Goal: Task Accomplishment & Management: Manage account settings

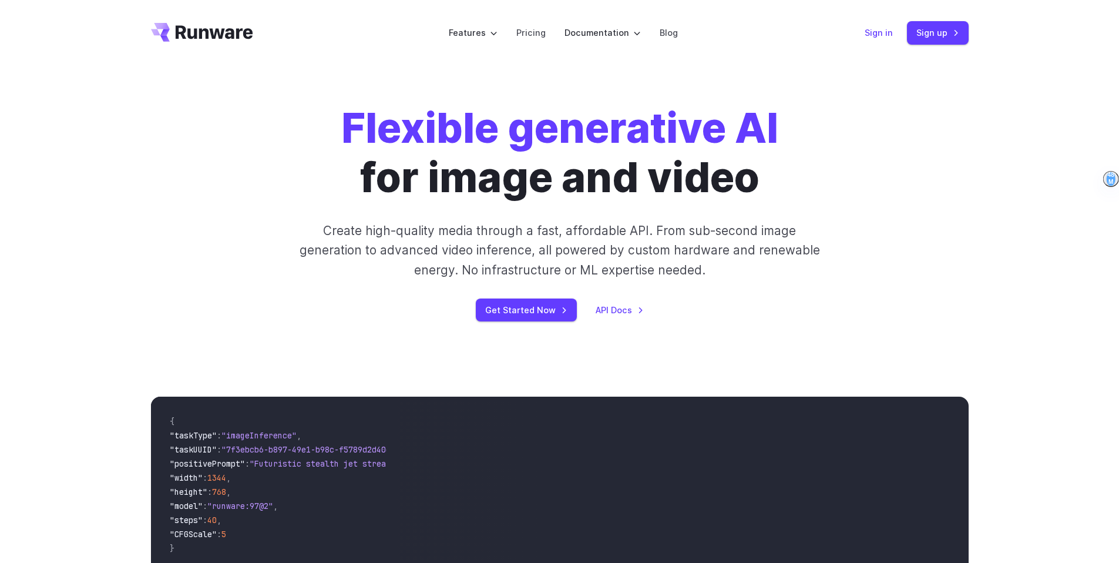
click at [886, 30] on link "Sign in" at bounding box center [879, 33] width 28 height 14
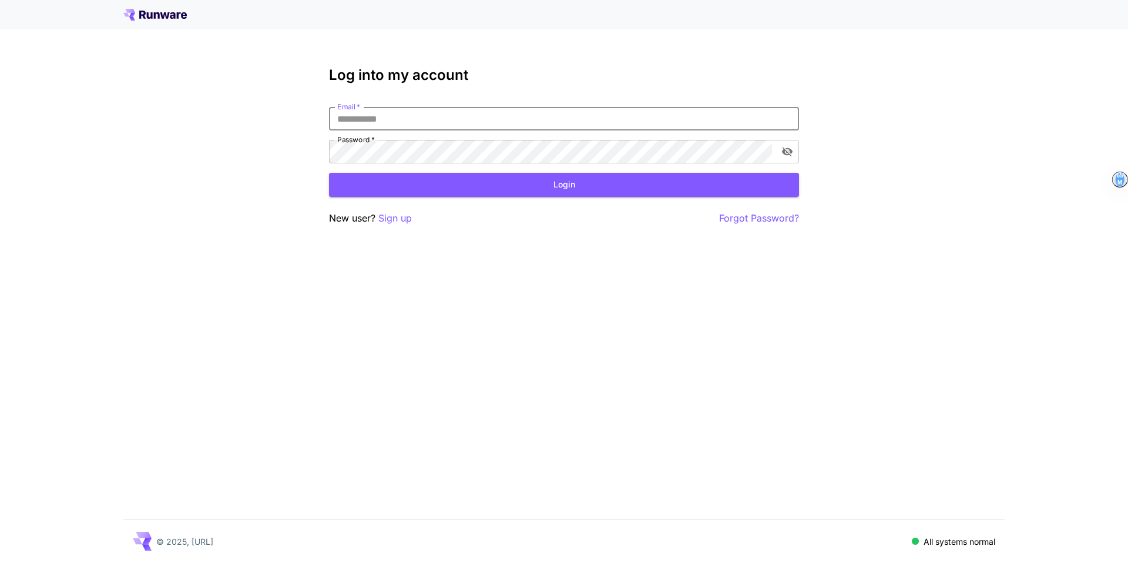
click at [607, 122] on input "Email   *" at bounding box center [564, 119] width 470 height 24
type input "**********"
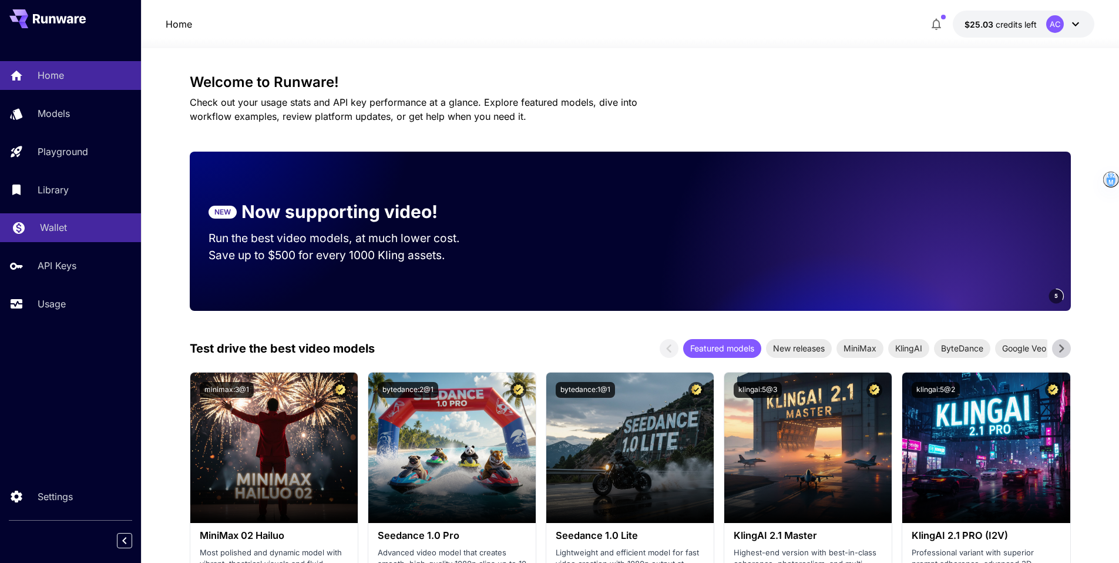
click at [41, 234] on p "Wallet" at bounding box center [53, 227] width 27 height 14
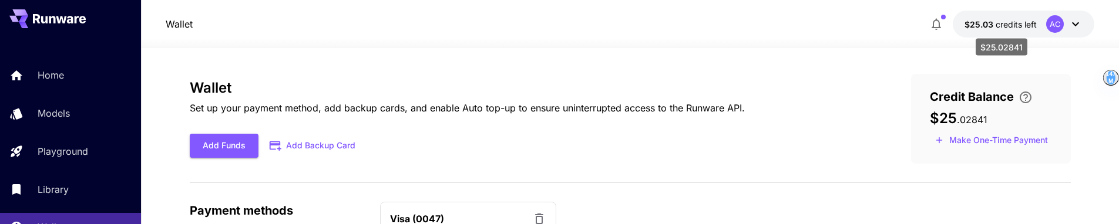
click at [1021, 26] on span "credits left" at bounding box center [1016, 24] width 41 height 10
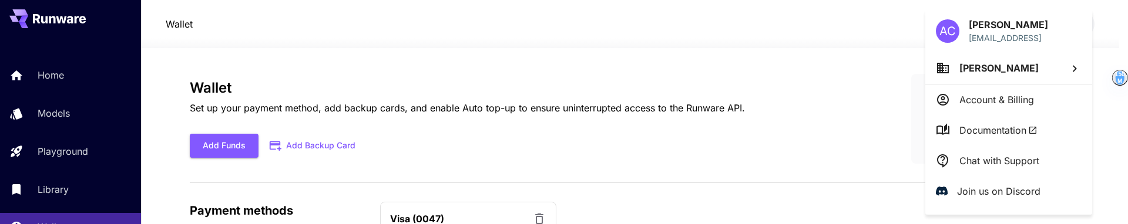
click at [639, 167] on div at bounding box center [564, 112] width 1128 height 224
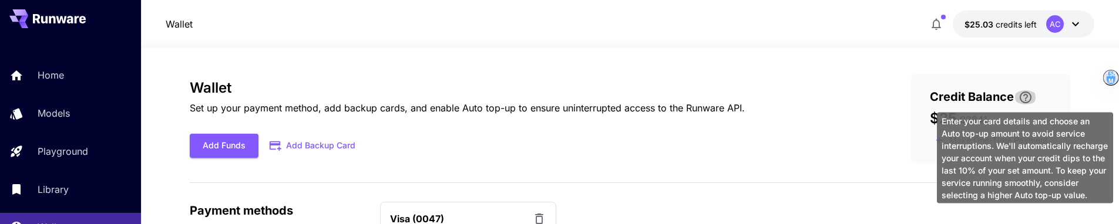
click at [1025, 92] on icon "\a Enter your card details and choose an Auto top-up amount to avoid service in…" at bounding box center [1026, 98] width 12 height 12
